Goal: Navigation & Orientation: Find specific page/section

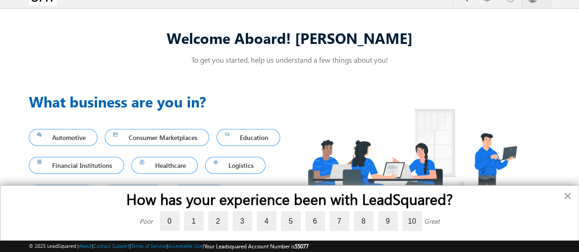
scroll to position [20, 0]
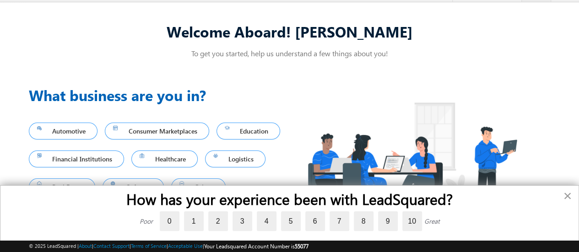
click at [567, 195] on button "×" at bounding box center [567, 196] width 9 height 15
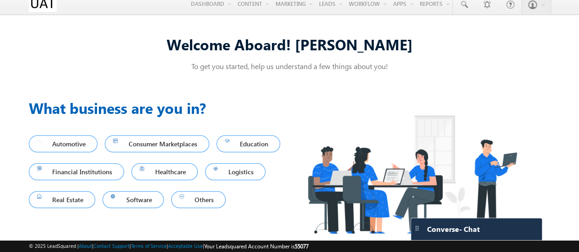
scroll to position [0, 0]
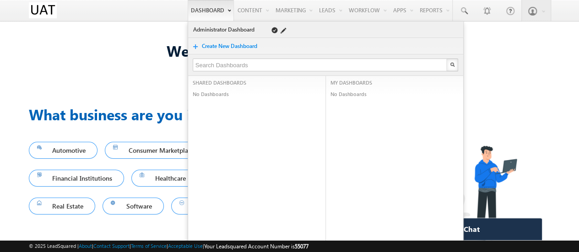
click at [223, 29] on link "Administrator Dashboard" at bounding box center [225, 29] width 65 height 9
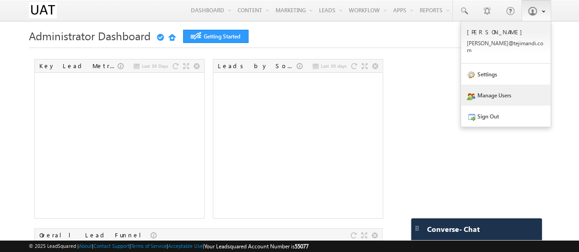
click at [514, 90] on link "Manage Users" at bounding box center [506, 95] width 90 height 21
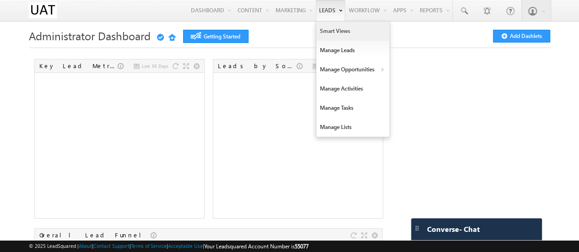
click at [336, 32] on link "Smart Views" at bounding box center [352, 31] width 73 height 19
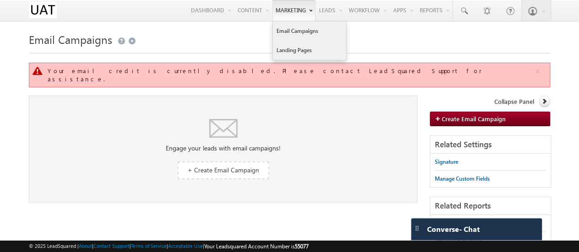
click at [292, 47] on link "Landing Pages" at bounding box center [309, 50] width 73 height 19
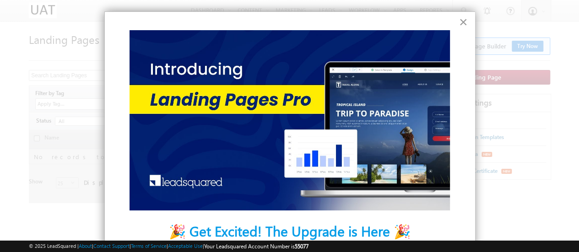
click at [459, 17] on button "×" at bounding box center [463, 22] width 9 height 15
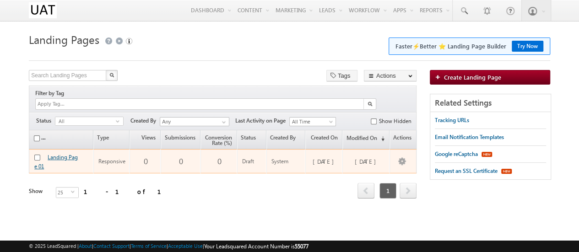
click at [67, 154] on link "Landing Page 01" at bounding box center [55, 162] width 43 height 16
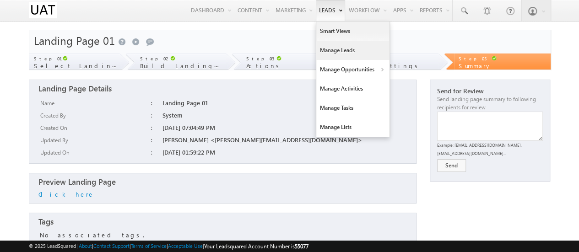
click at [329, 49] on link "Manage Leads" at bounding box center [352, 50] width 73 height 19
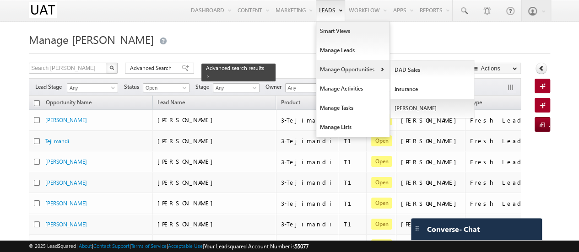
click at [403, 110] on link "[PERSON_NAME]" at bounding box center [433, 108] width 84 height 19
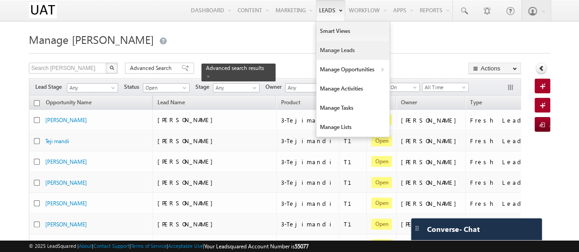
click at [340, 51] on link "Manage Leads" at bounding box center [352, 50] width 73 height 19
